Goal: Navigation & Orientation: Find specific page/section

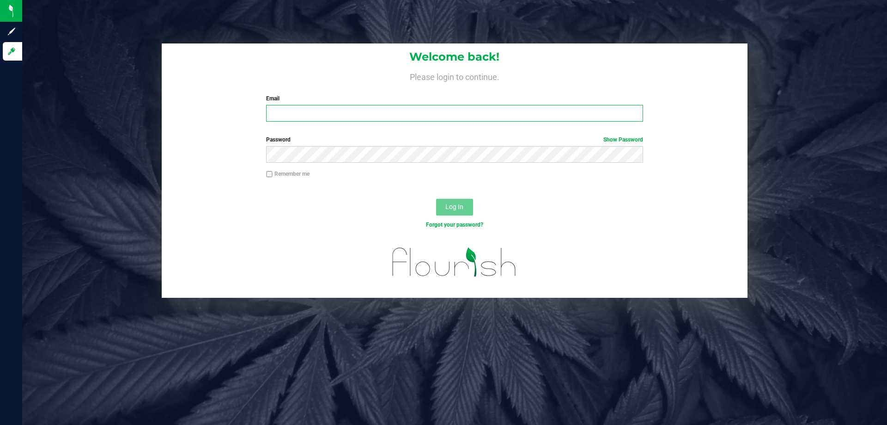
click at [405, 109] on input "Email" at bounding box center [454, 113] width 377 height 17
type input "aedmondson@liveparallel.com"
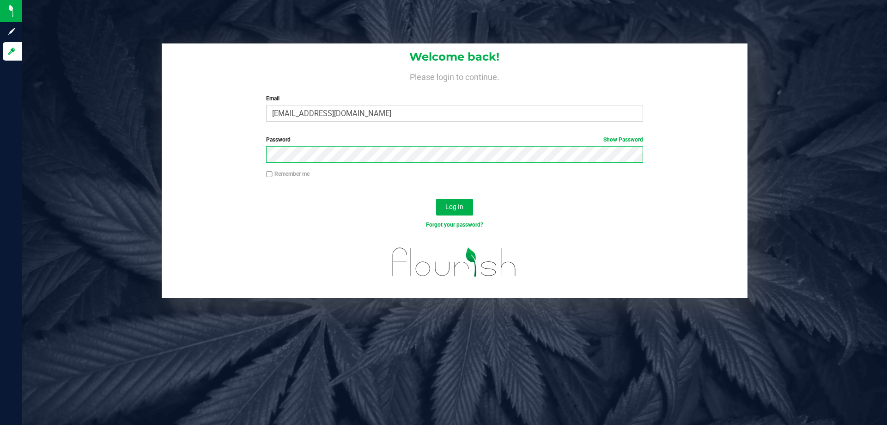
click at [436, 199] on button "Log In" at bounding box center [454, 207] width 37 height 17
